Goal: Find specific page/section: Find specific page/section

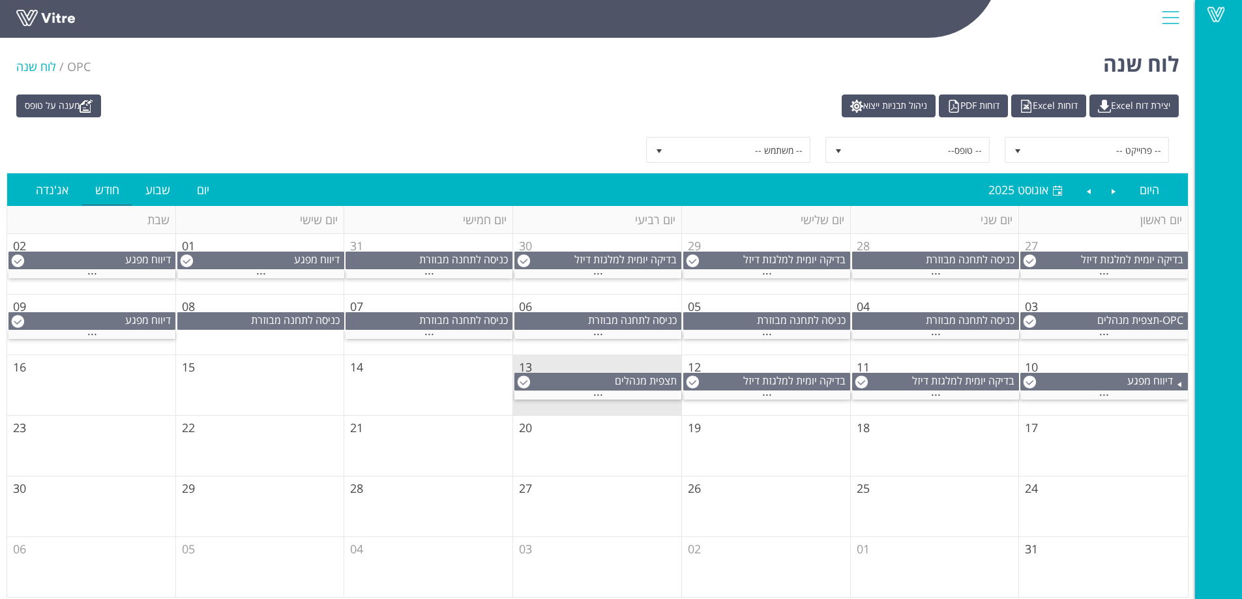
click at [1168, 13] on div at bounding box center [1170, 17] width 29 height 35
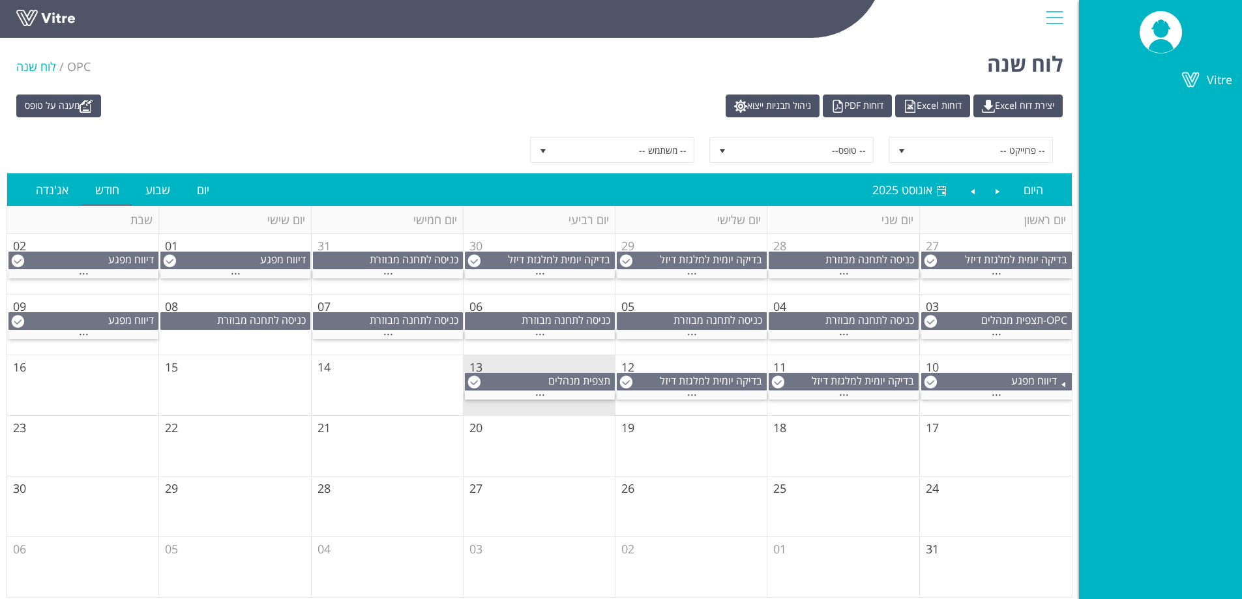
click at [1051, 17] on div at bounding box center [1054, 17] width 29 height 35
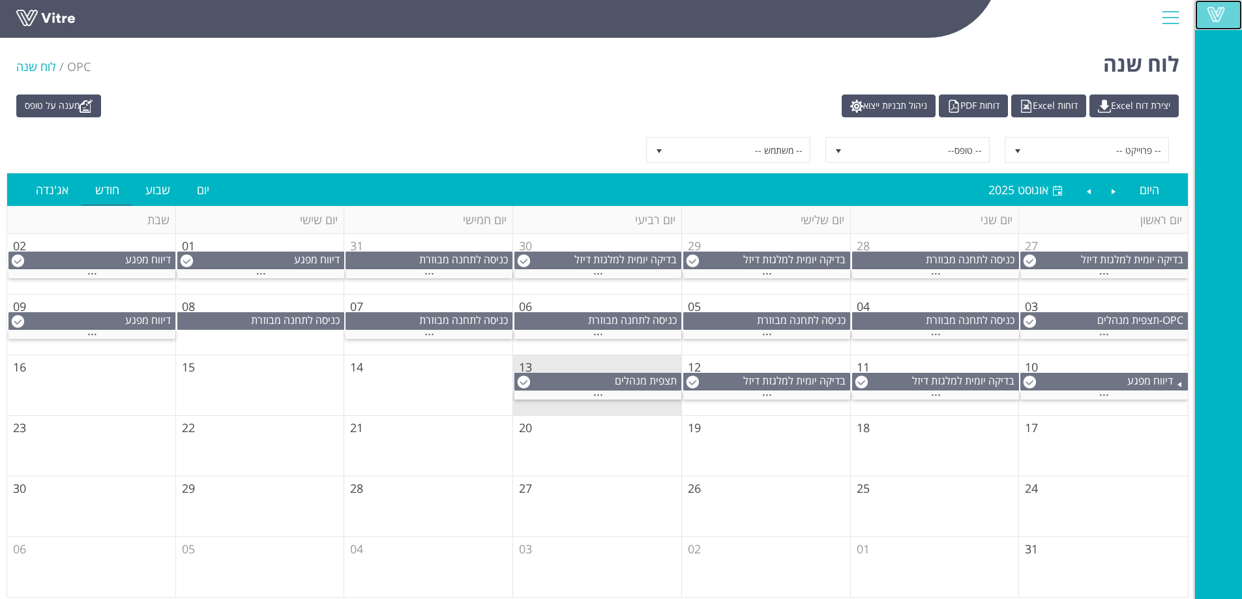
click at [1217, 8] on span at bounding box center [1216, 15] width 33 height 16
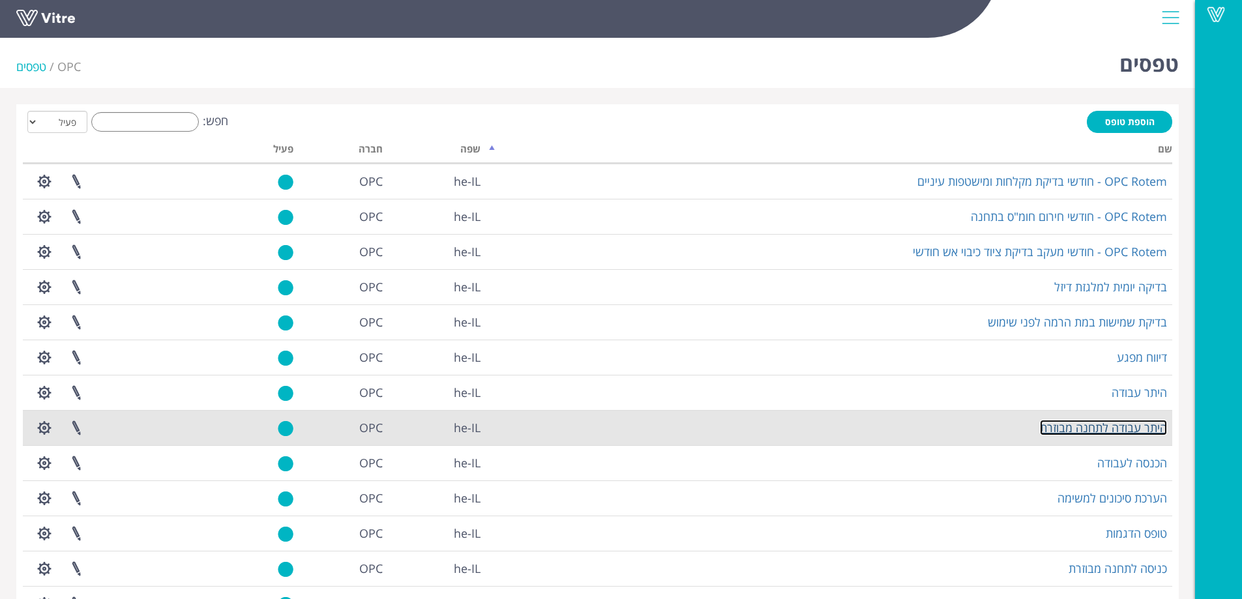
click at [1106, 426] on link "היתר עבודה לתחנה מבוזרת" at bounding box center [1103, 428] width 127 height 16
